Goal: Entertainment & Leisure: Browse casually

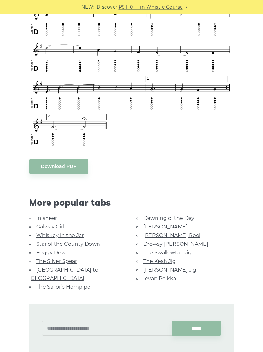
scroll to position [424, 0]
click at [178, 250] on link "The Swallowtail Jig" at bounding box center [167, 253] width 48 height 6
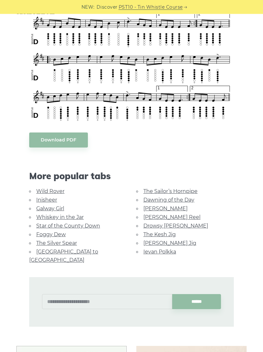
scroll to position [387, 0]
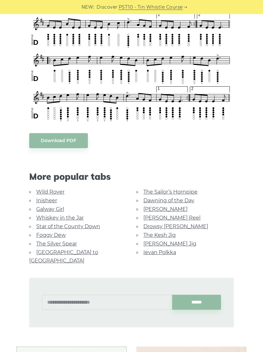
click at [171, 235] on link "The Kesh Jig" at bounding box center [159, 235] width 32 height 6
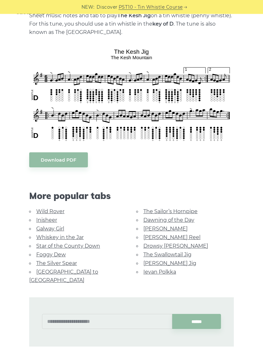
scroll to position [147, 0]
click at [45, 221] on link "Inisheer" at bounding box center [46, 220] width 21 height 6
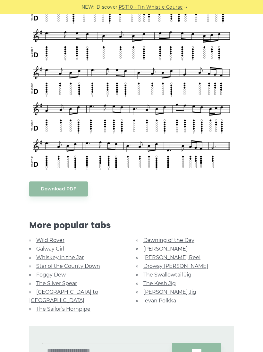
scroll to position [249, 0]
click at [92, 264] on link "Star of the County Down" at bounding box center [68, 266] width 64 height 6
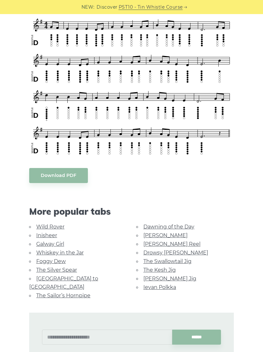
scroll to position [194, 0]
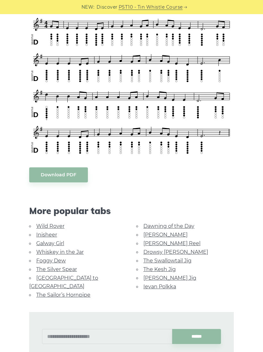
click at [61, 258] on link "Foggy Dew" at bounding box center [50, 261] width 29 height 6
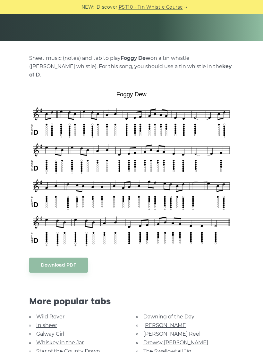
scroll to position [115, 0]
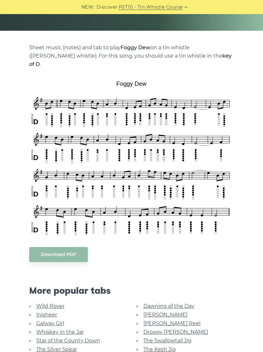
click at [58, 320] on link "Galway Girl" at bounding box center [50, 323] width 28 height 6
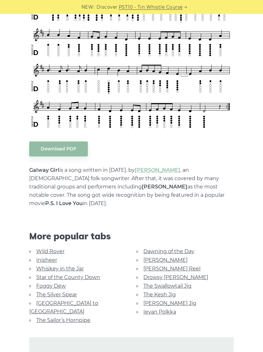
scroll to position [213, 0]
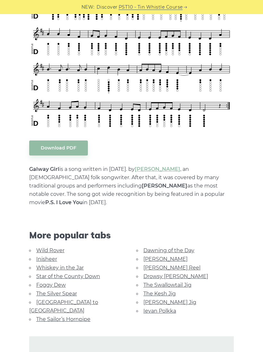
click at [173, 273] on link "Drowsy [PERSON_NAME]" at bounding box center [175, 276] width 65 height 6
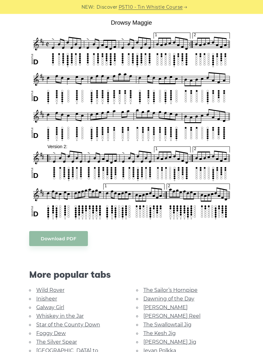
scroll to position [168, 0]
